Goal: Task Accomplishment & Management: Use online tool/utility

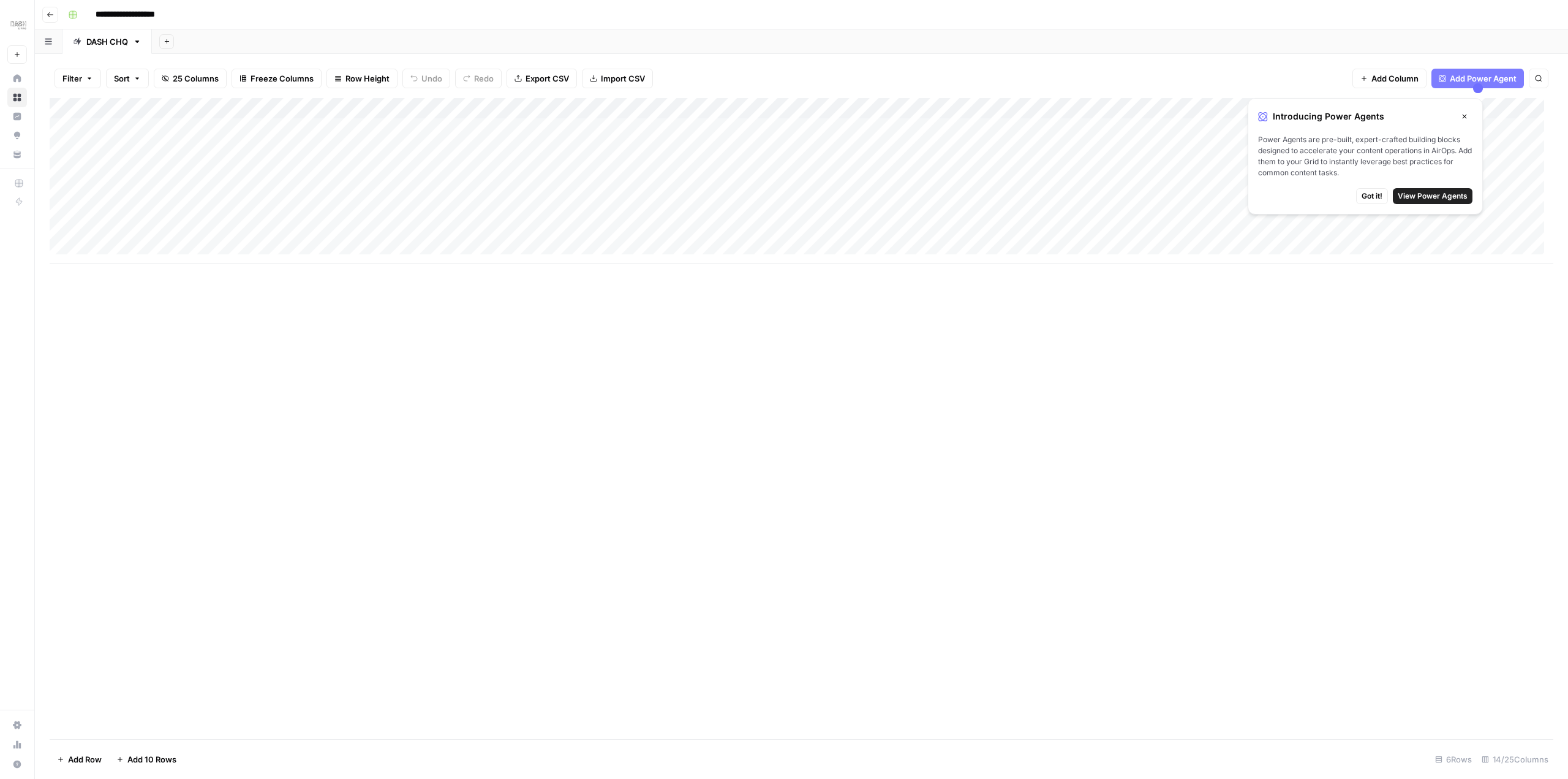
click at [1465, 113] on icon "button" at bounding box center [1464, 116] width 7 height 7
click at [900, 330] on div "Add Column" at bounding box center [801, 419] width 1503 height 641
click at [1417, 215] on div "Add Column" at bounding box center [801, 181] width 1503 height 165
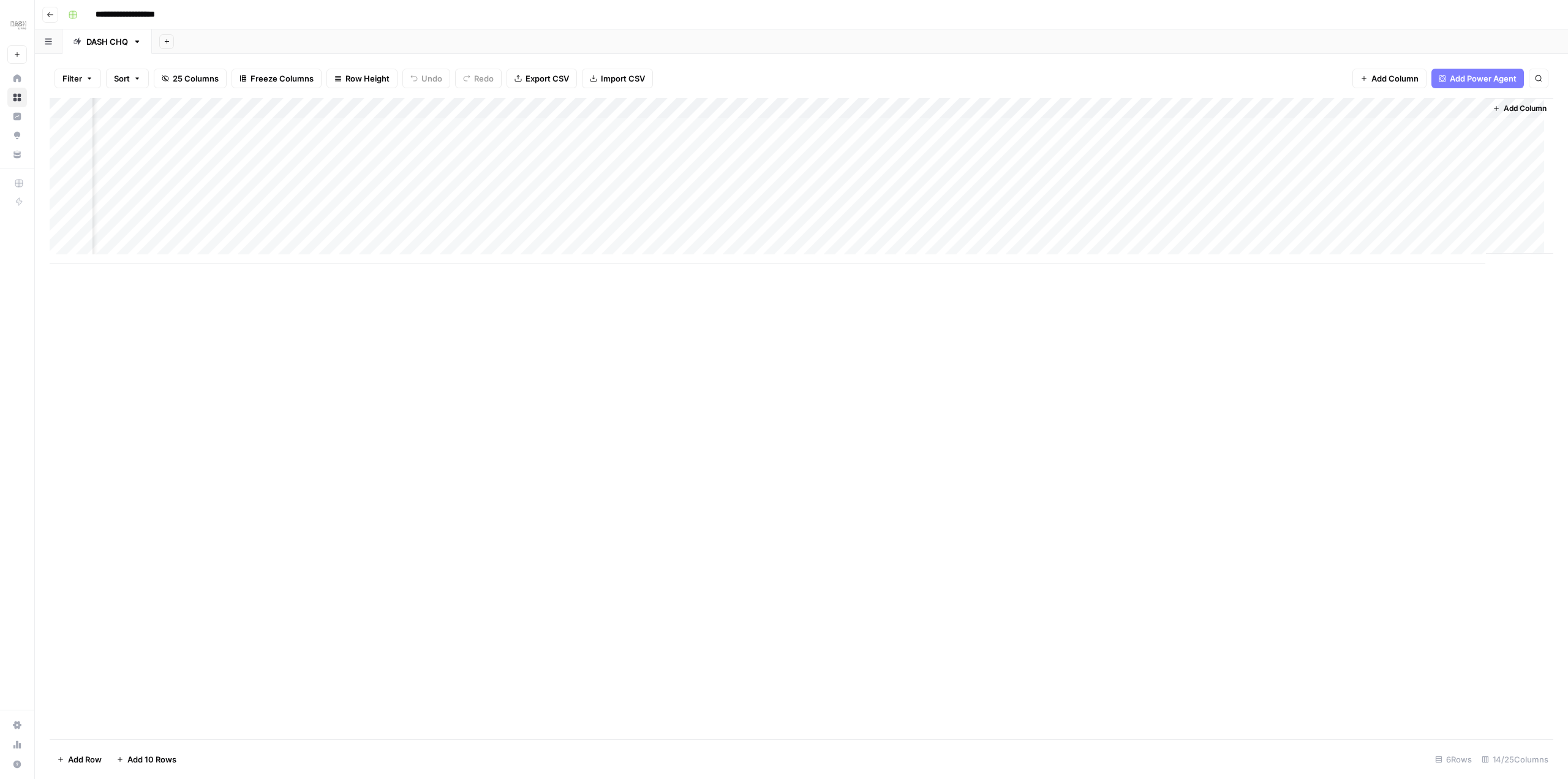
click at [1416, 215] on div "Add Column" at bounding box center [801, 181] width 1503 height 165
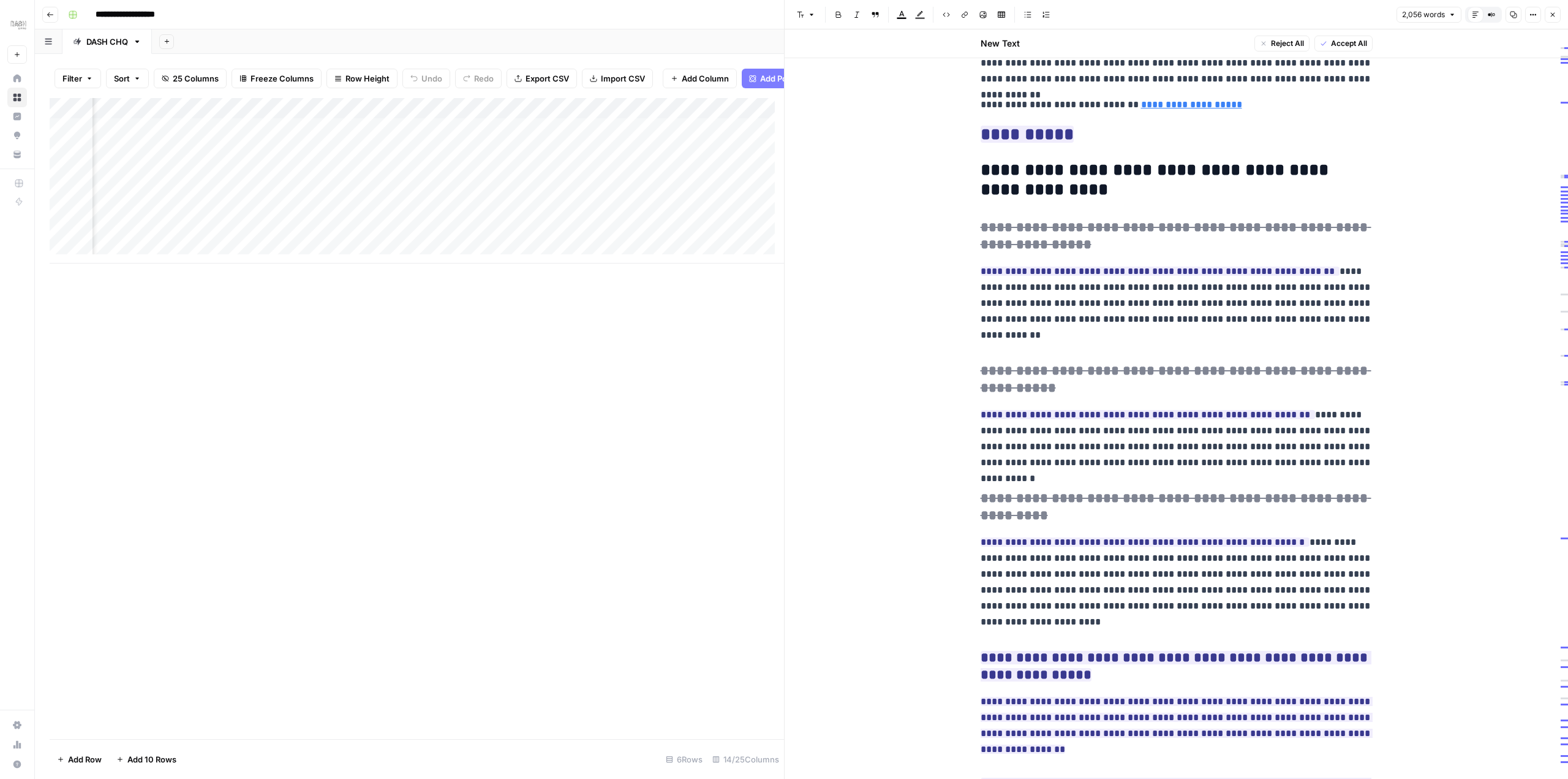
scroll to position [4534, 0]
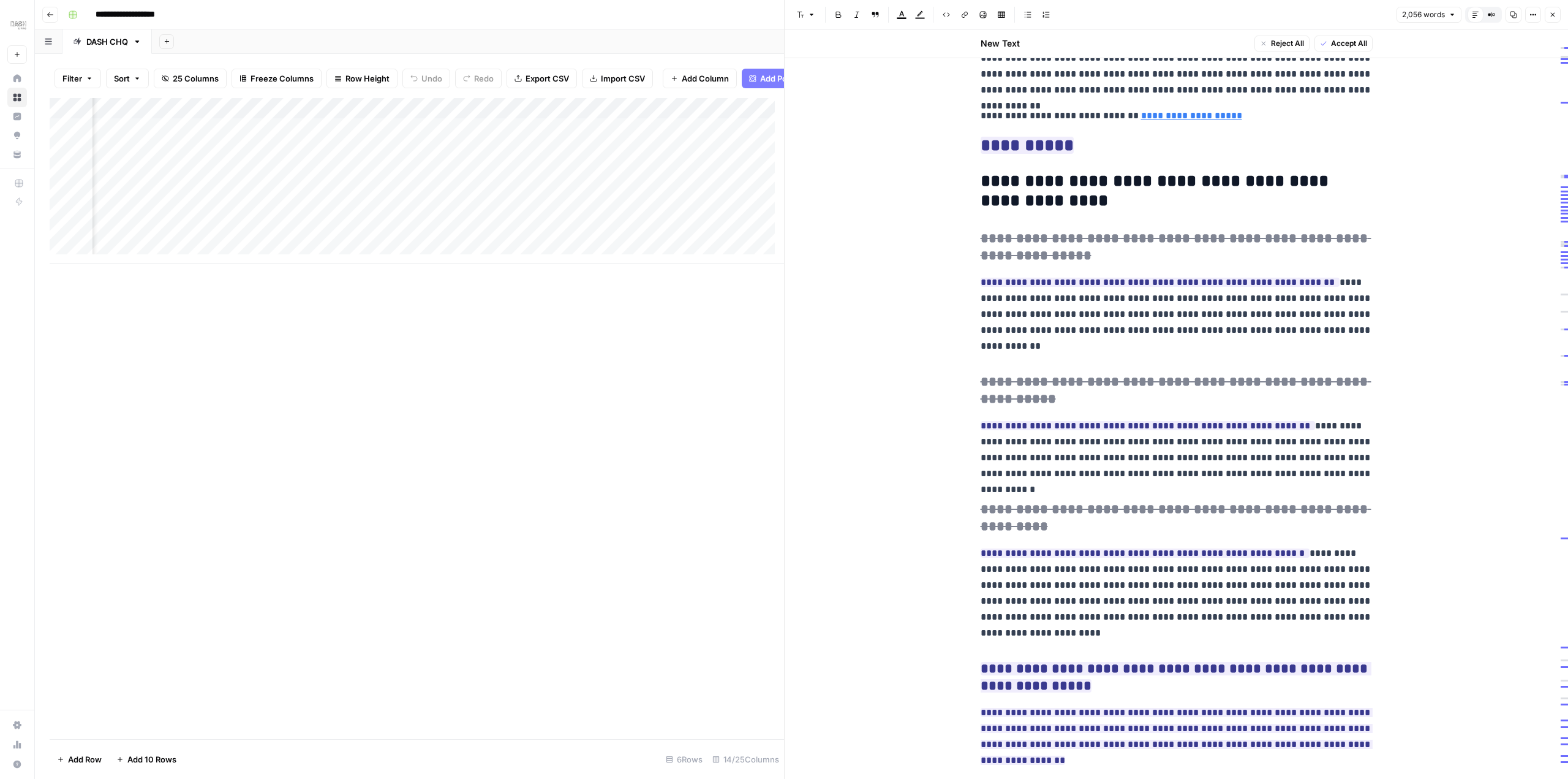
scroll to position [4319, 0]
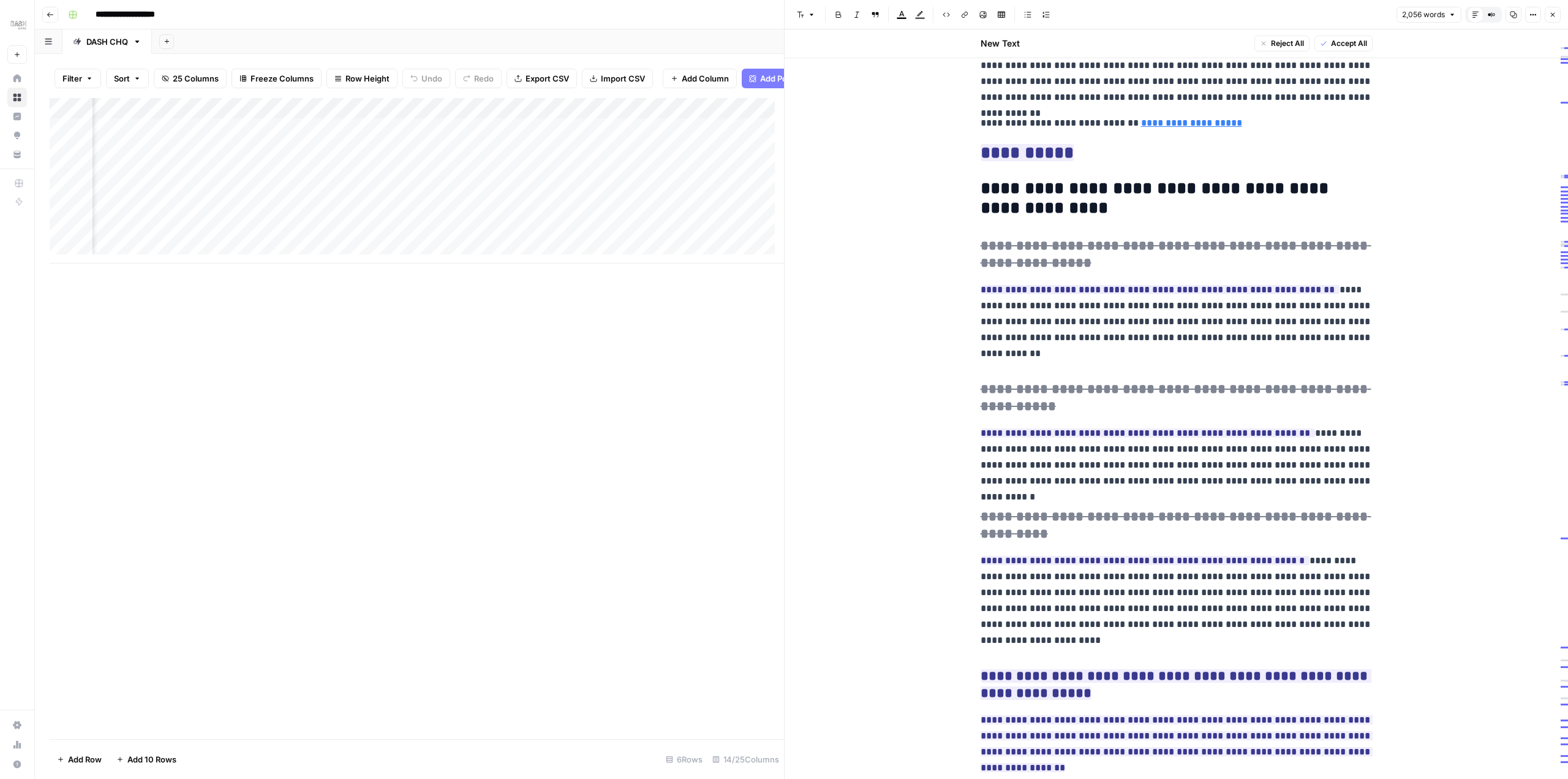
click at [652, 223] on div "Add Column" at bounding box center [416, 181] width 734 height 165
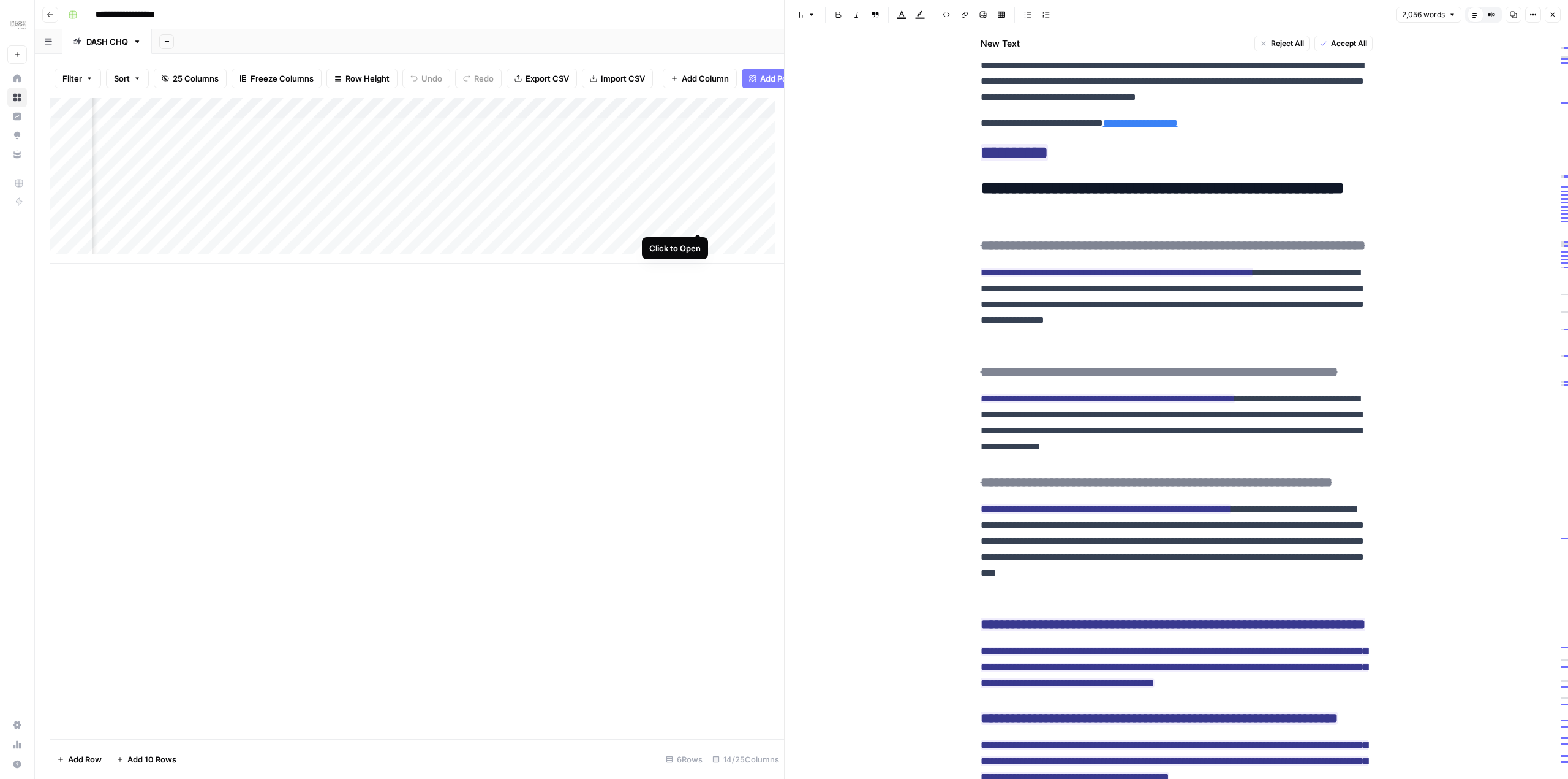
click at [695, 220] on div "Add Column" at bounding box center [416, 181] width 734 height 165
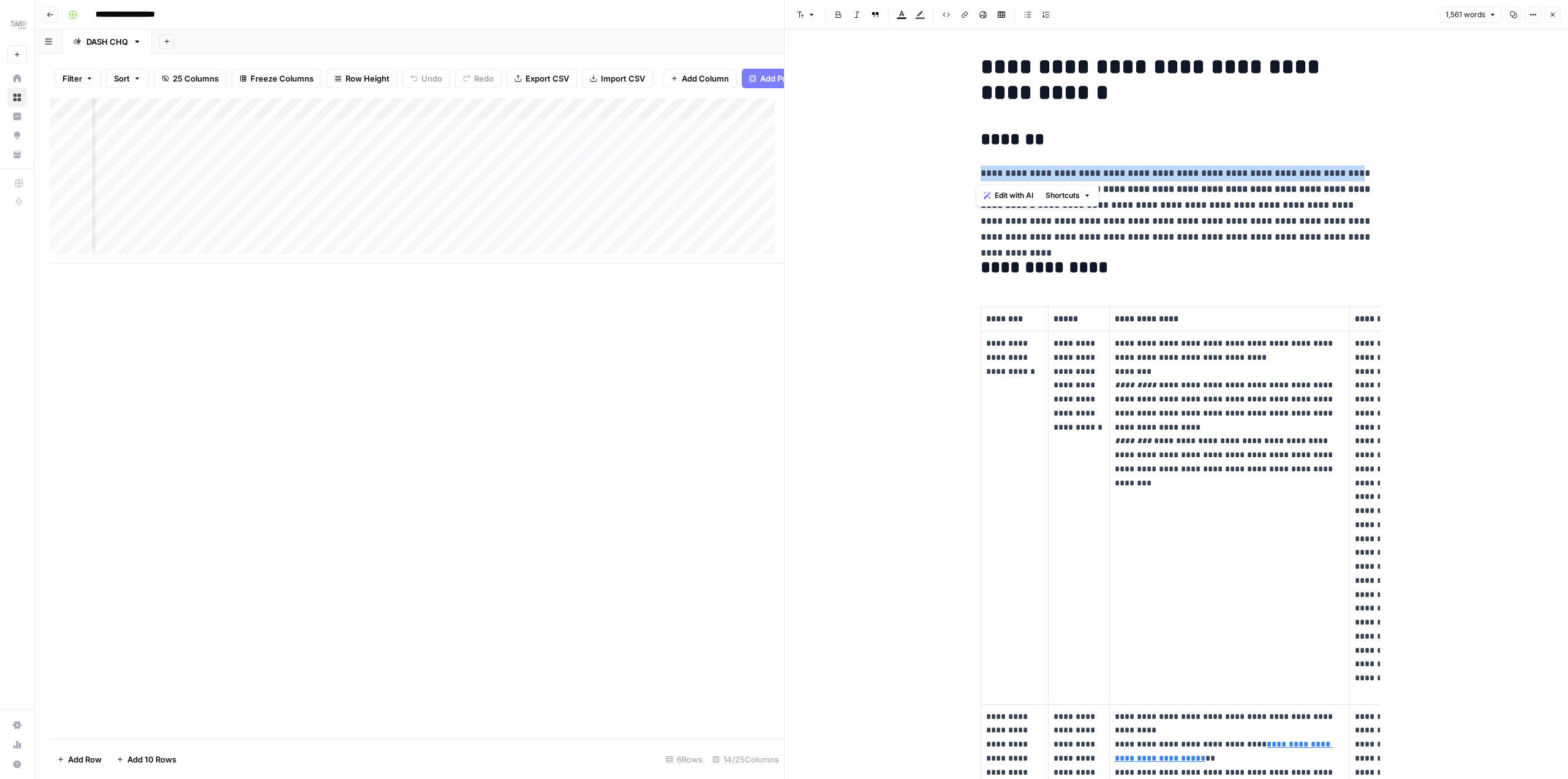
scroll to position [0, 95]
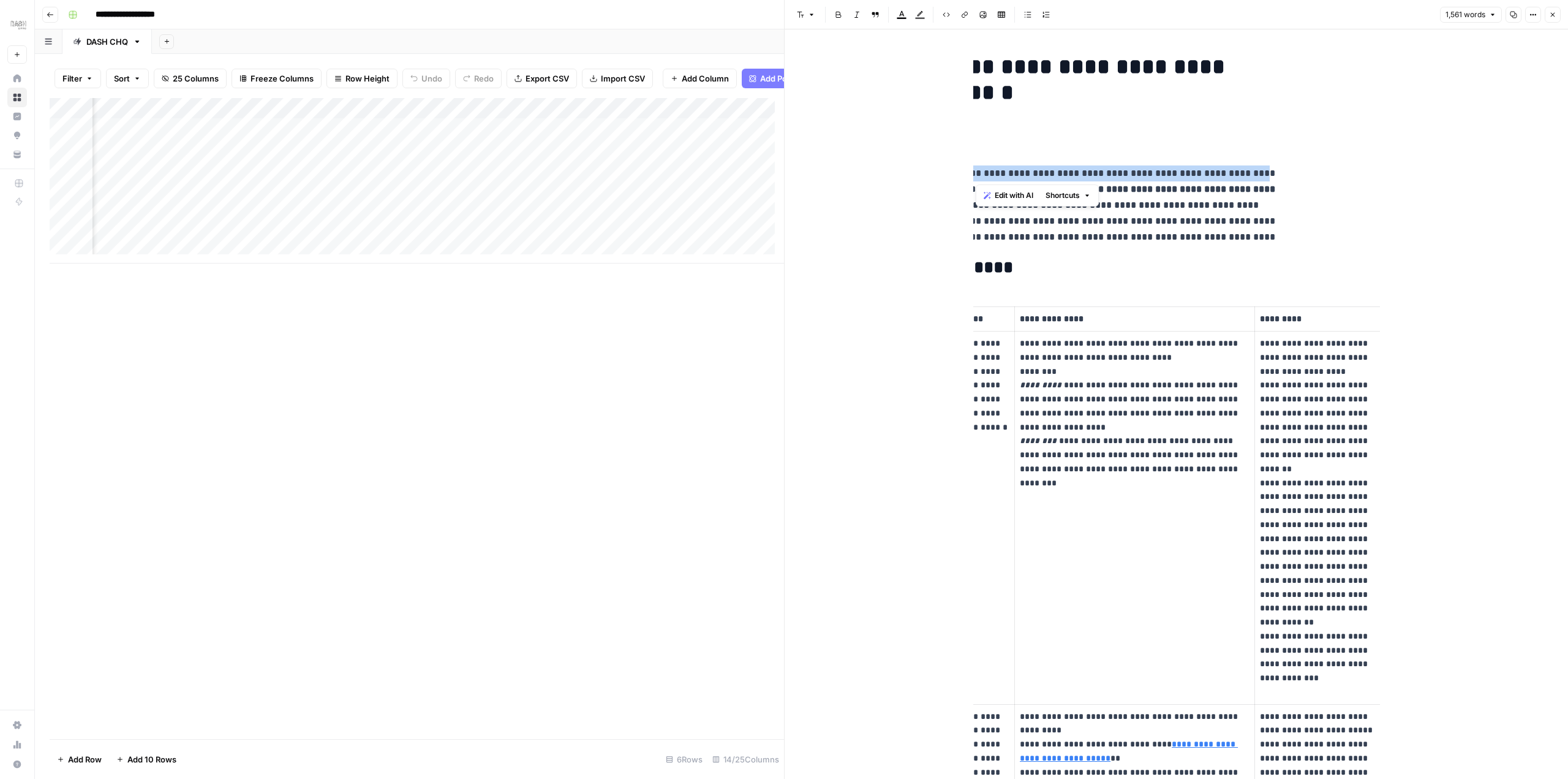
copy p "**********"
drag, startPoint x: 977, startPoint y: 172, endPoint x: 1409, endPoint y: 159, distance: 432.2
drag, startPoint x: 1457, startPoint y: 169, endPoint x: 1343, endPoint y: 169, distance: 114.0
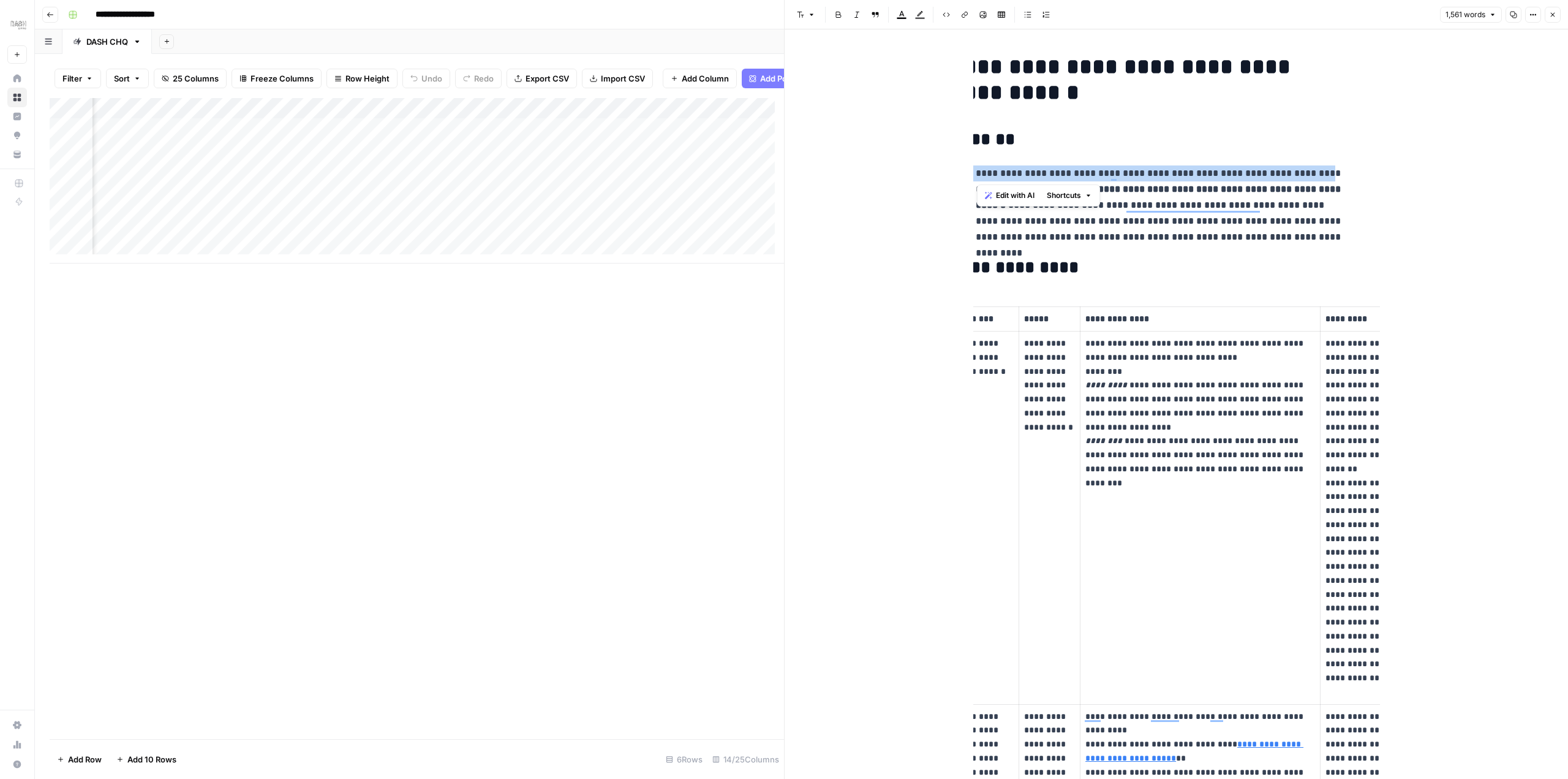
scroll to position [0, 0]
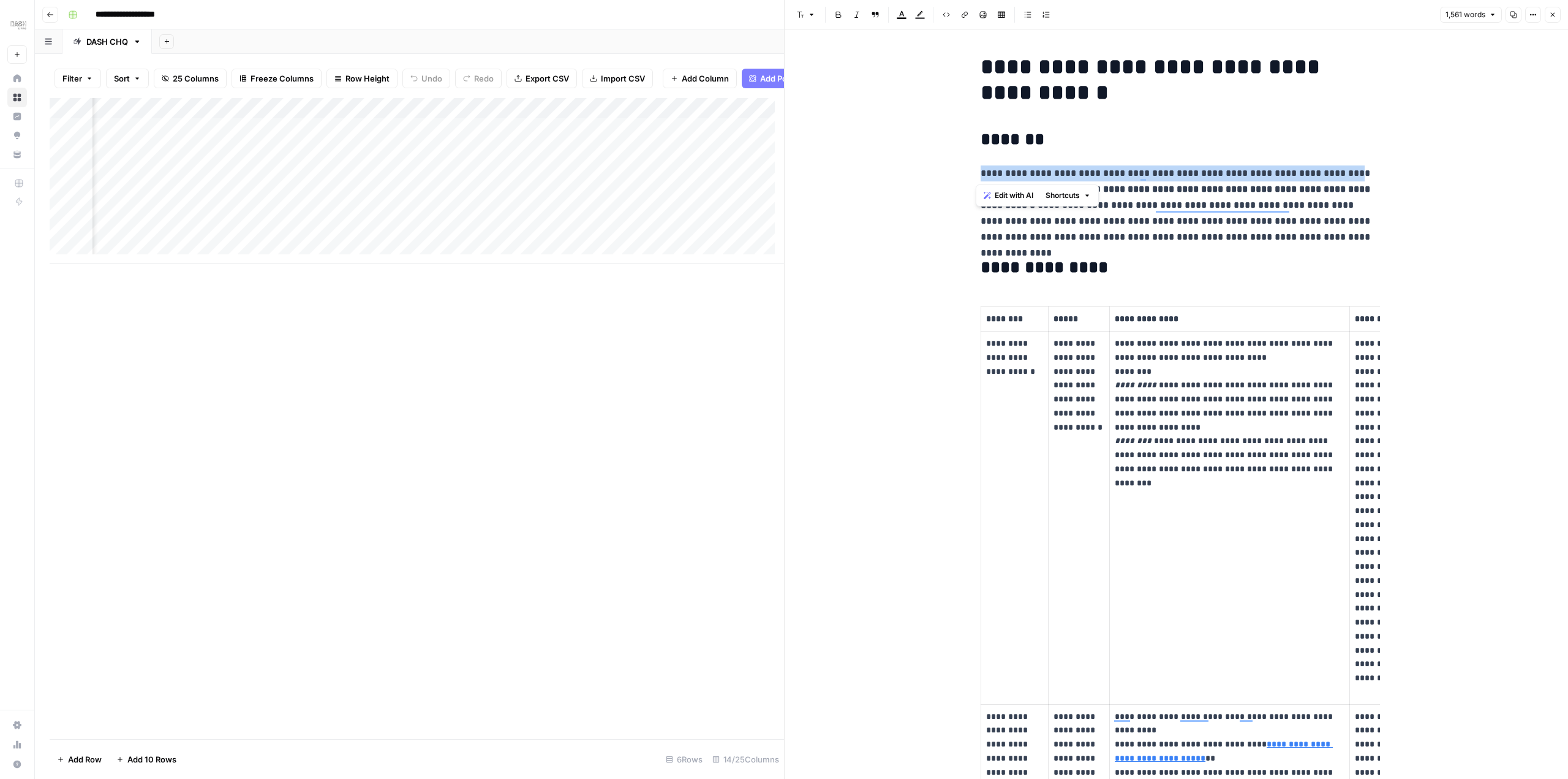
copy p "**********"
drag, startPoint x: 1247, startPoint y: 173, endPoint x: 924, endPoint y: 169, distance: 323.0
click at [1247, 137] on h2 "*******" at bounding box center [1176, 139] width 392 height 19
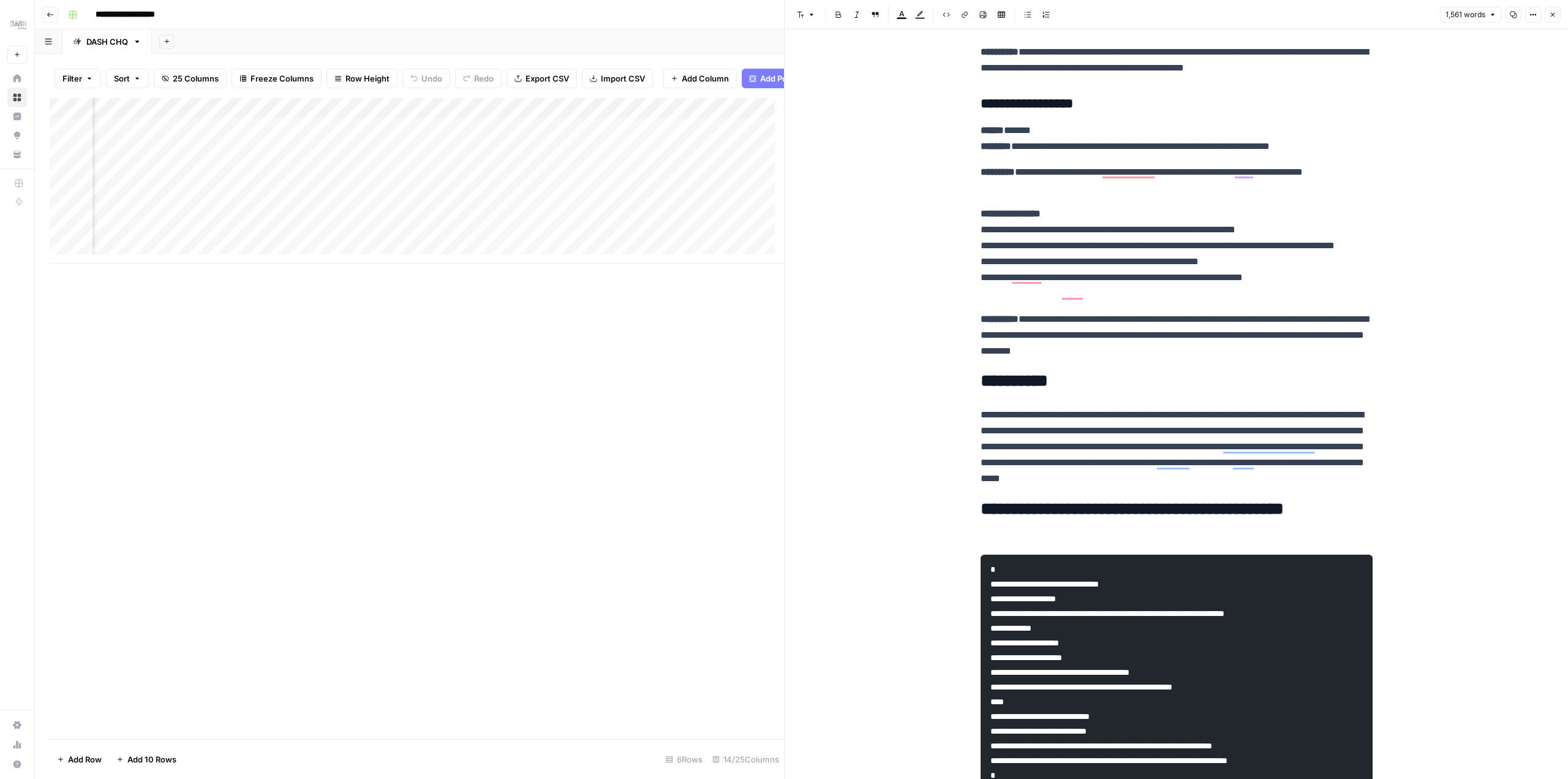
click at [436, 223] on div "Add Column" at bounding box center [416, 181] width 734 height 165
click at [562, 223] on div "Add Column" at bounding box center [416, 181] width 734 height 165
click at [568, 220] on div "Add Column" at bounding box center [416, 181] width 734 height 165
click at [556, 370] on div "Add Column" at bounding box center [416, 419] width 734 height 641
click at [575, 432] on div "Add Column" at bounding box center [416, 419] width 734 height 641
